Goal: Transaction & Acquisition: Purchase product/service

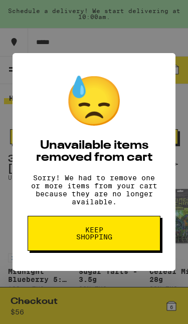
click at [61, 239] on button "Keep Shopping" at bounding box center [94, 233] width 133 height 35
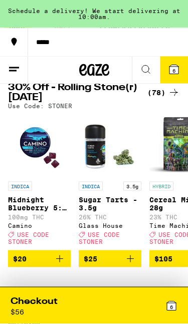
scroll to position [71, 0]
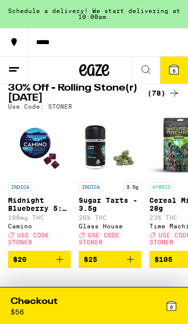
click at [152, 108] on div "Use Code: STONER" at bounding box center [94, 106] width 172 height 7
click at [154, 99] on div "(78)" at bounding box center [163, 93] width 33 height 12
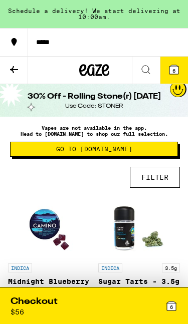
click at [153, 181] on button "FILTER" at bounding box center [155, 177] width 50 height 21
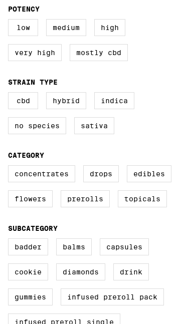
scroll to position [123, 0]
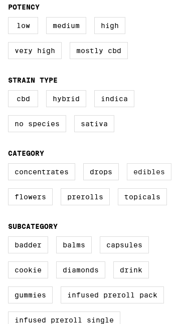
click at [127, 180] on label "Edibles" at bounding box center [149, 171] width 45 height 17
click at [0, 0] on input "Edibles" at bounding box center [0, 0] width 0 height 0
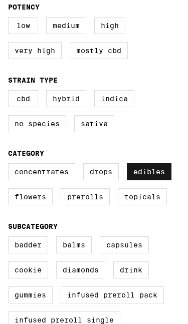
checkbox input "true"
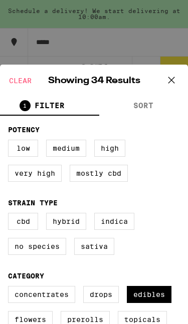
click at [165, 82] on icon at bounding box center [171, 80] width 15 height 15
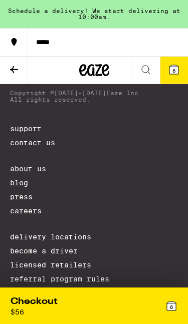
scroll to position [2825, 0]
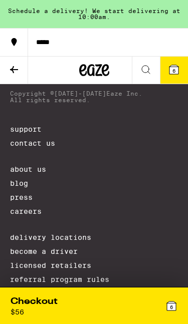
click at [163, 305] on div "6" at bounding box center [136, 306] width 84 height 21
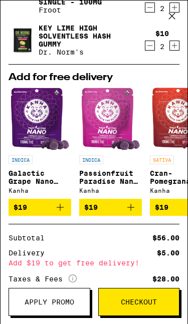
scroll to position [113, 0]
